Goal: Transaction & Acquisition: Purchase product/service

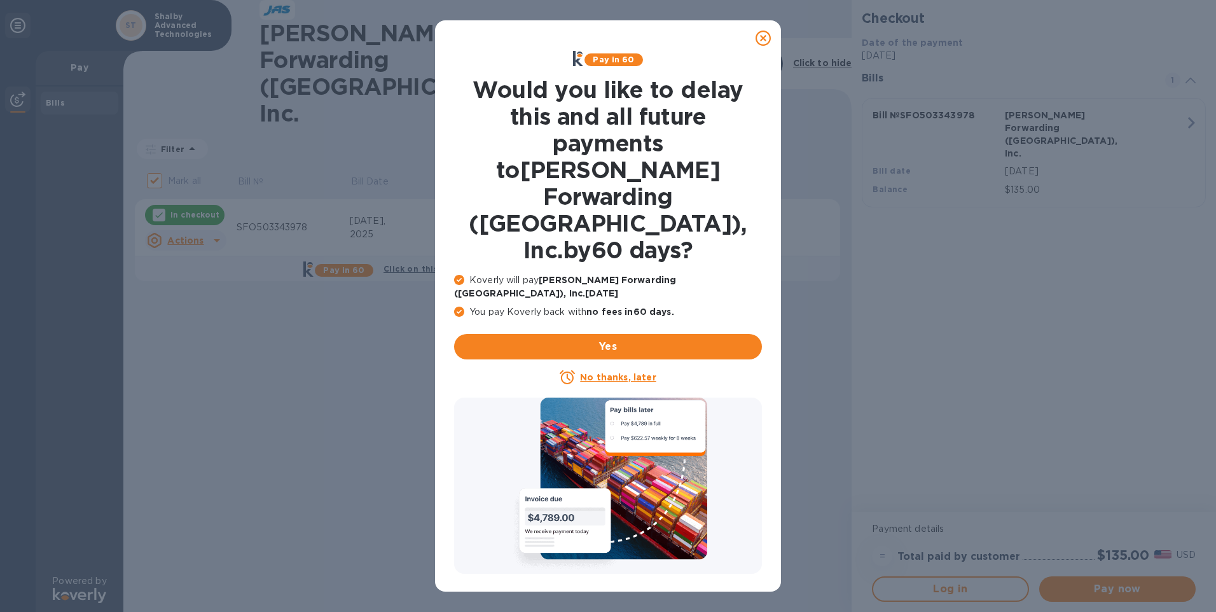
click at [765, 41] on icon at bounding box center [762, 38] width 15 height 15
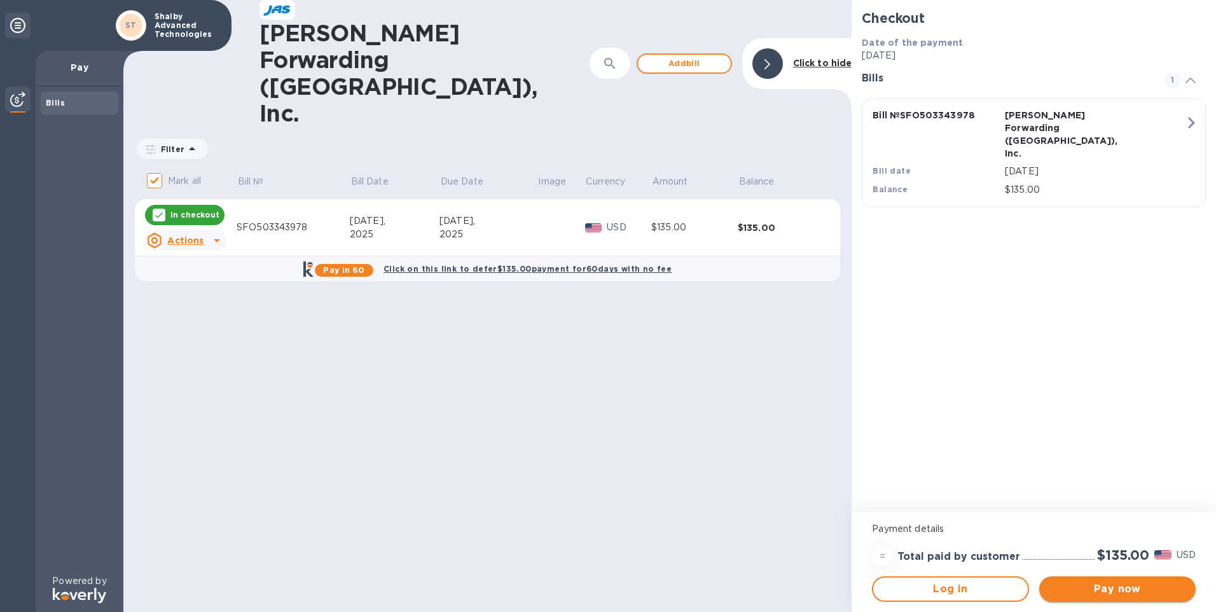
click at [1115, 582] on span "Pay now" at bounding box center [1117, 588] width 136 height 15
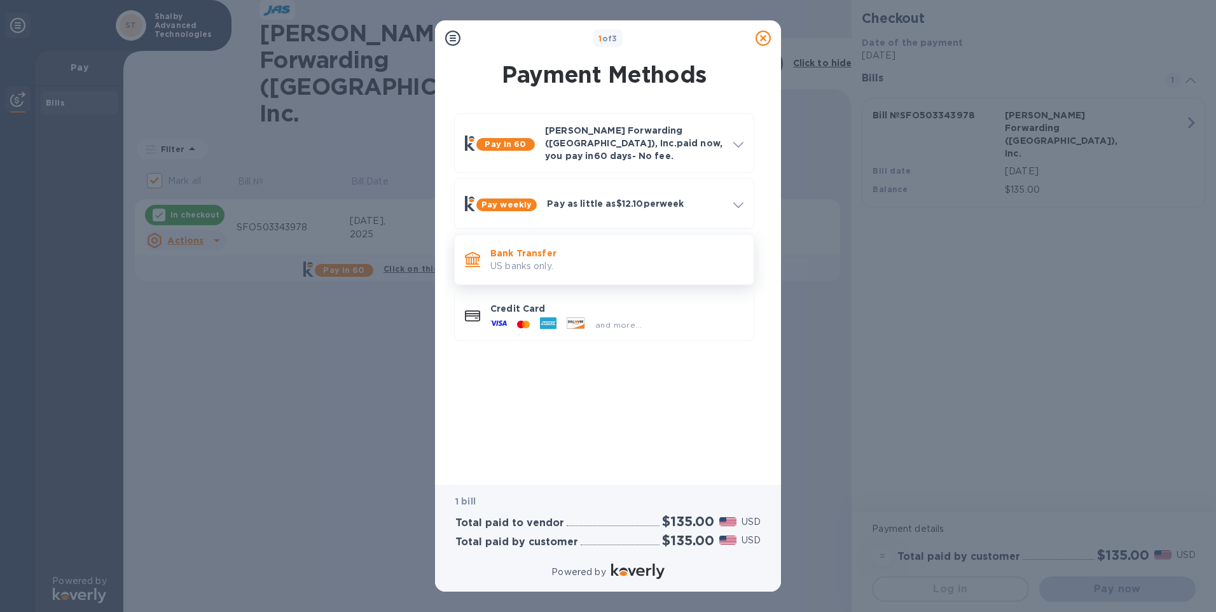
click at [567, 247] on p "Bank Transfer" at bounding box center [616, 253] width 253 height 13
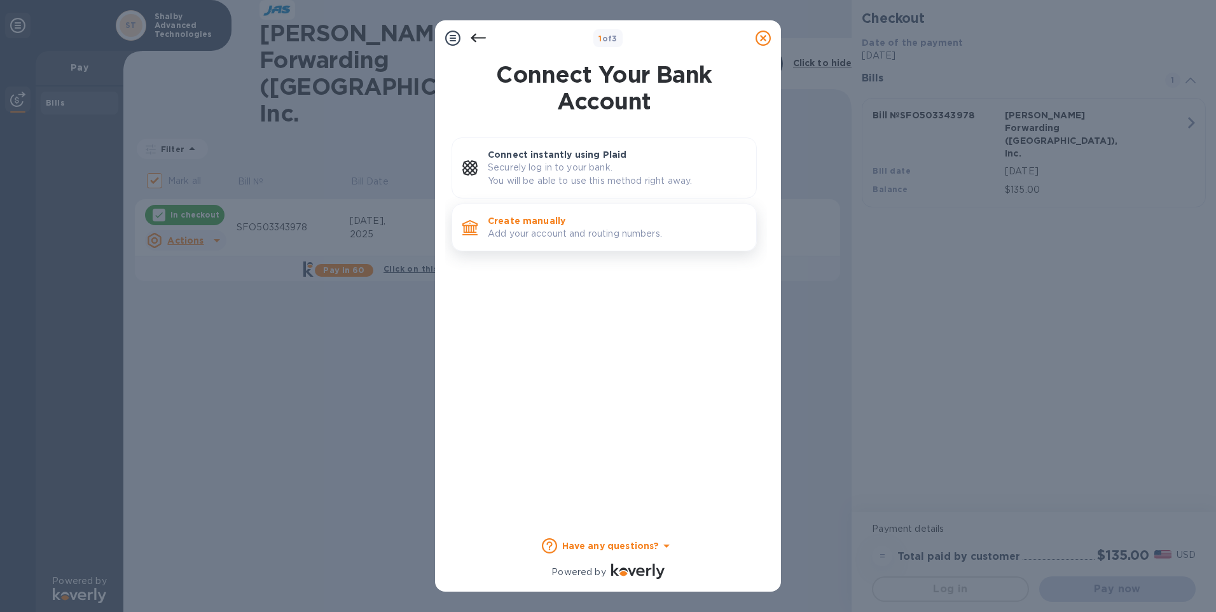
click at [501, 231] on p "Add your account and routing numbers." at bounding box center [617, 233] width 258 height 13
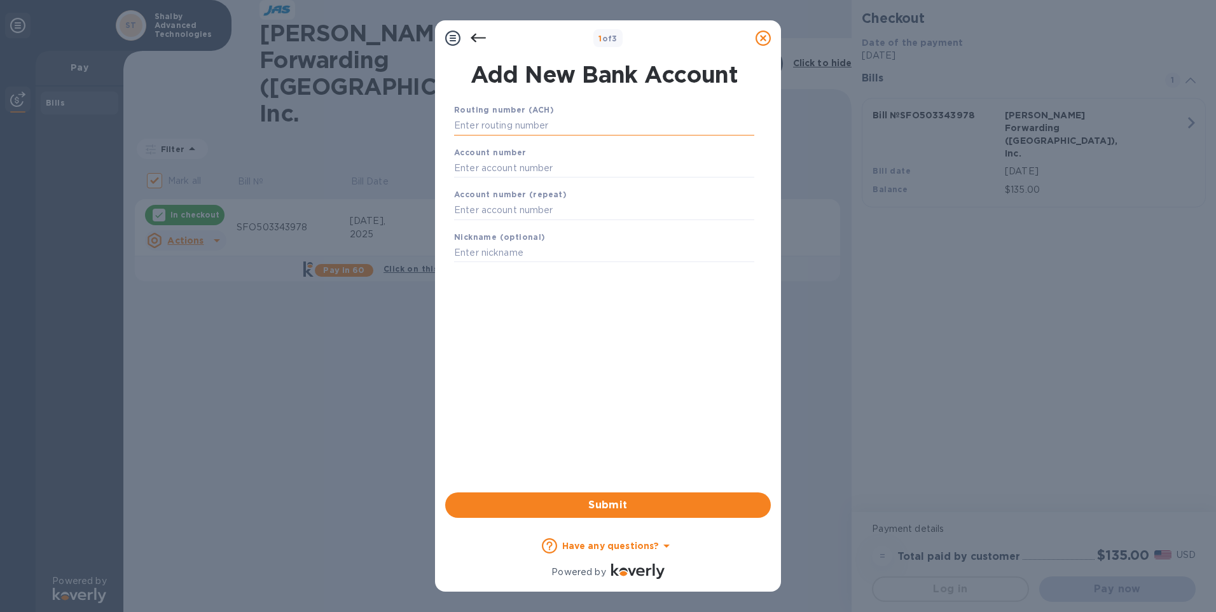
click at [512, 126] on input "text" at bounding box center [604, 125] width 300 height 19
click at [592, 128] on input "text" at bounding box center [604, 125] width 300 height 19
type input "021000089"
type input "51089105"
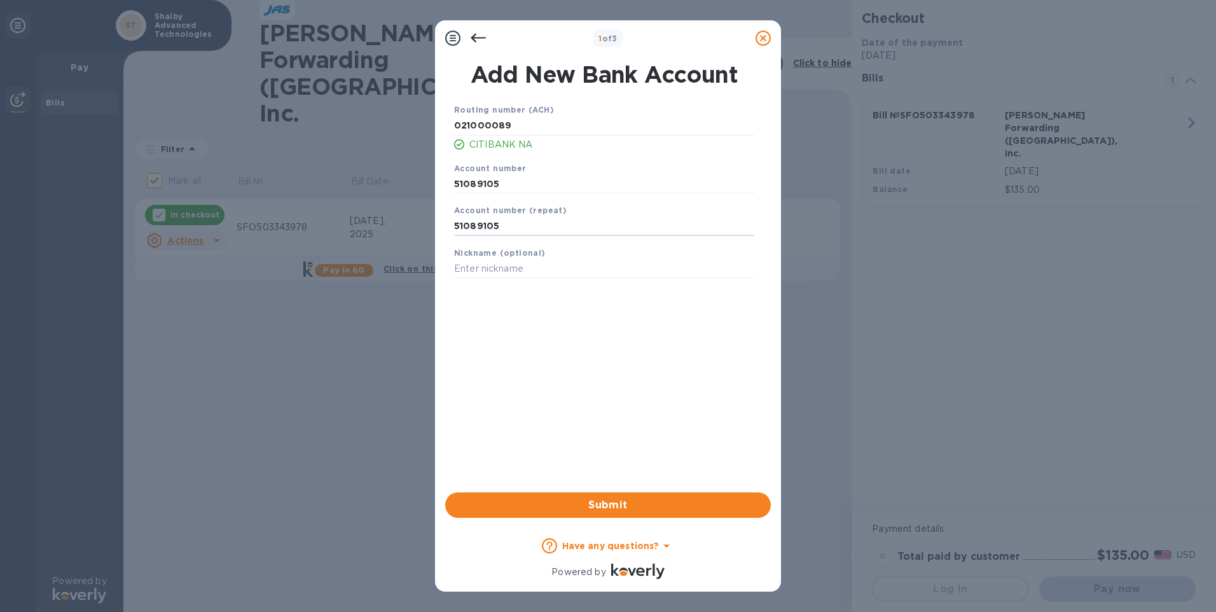
click at [587, 329] on div "Routing number (ACH) [US_BANK_ROUTING_MICR] CITIBANK NA Account number [FINANCI…" at bounding box center [604, 281] width 326 height 376
click at [591, 512] on button "Submit" at bounding box center [608, 504] width 326 height 25
